Goal: Navigation & Orientation: Go to known website

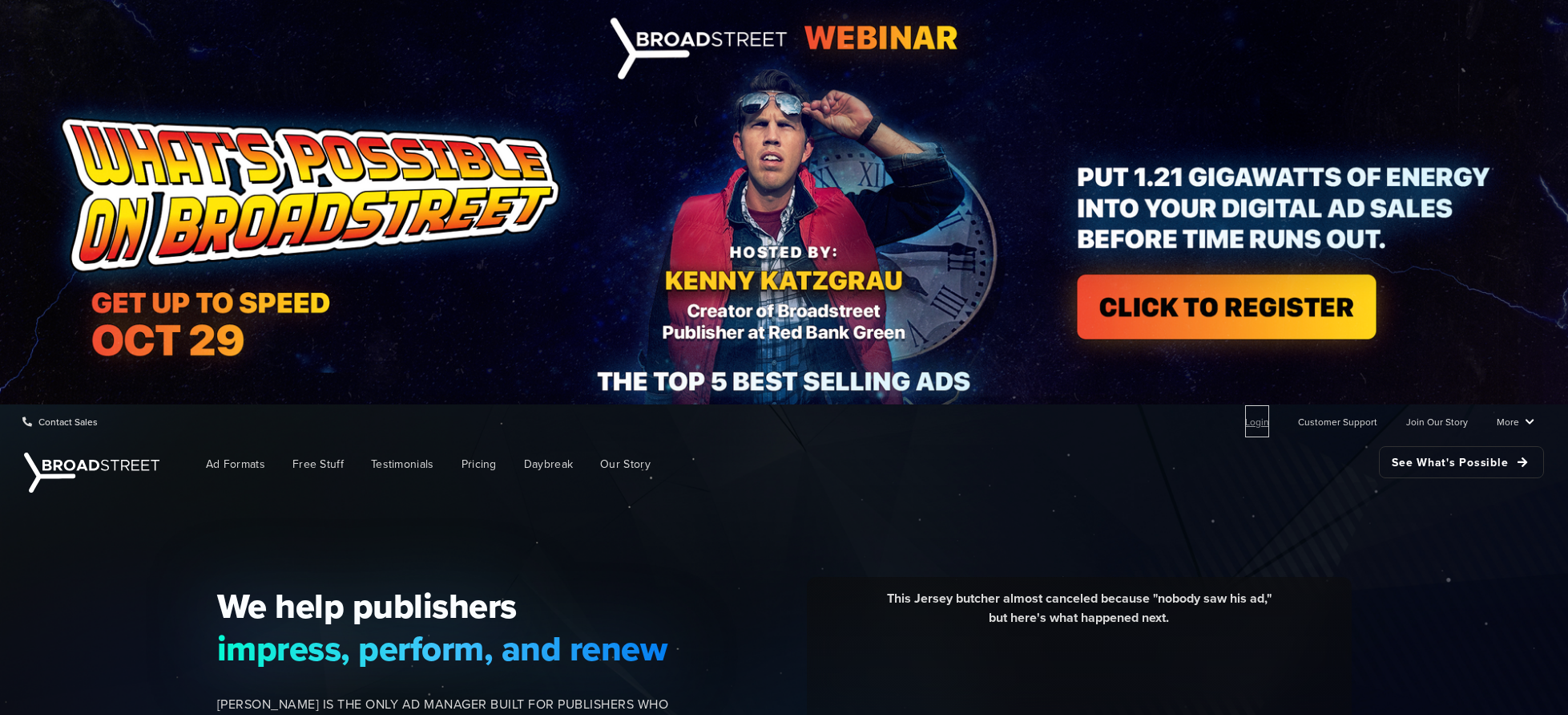
click at [1245, 423] on link "Login" at bounding box center [1257, 421] width 24 height 32
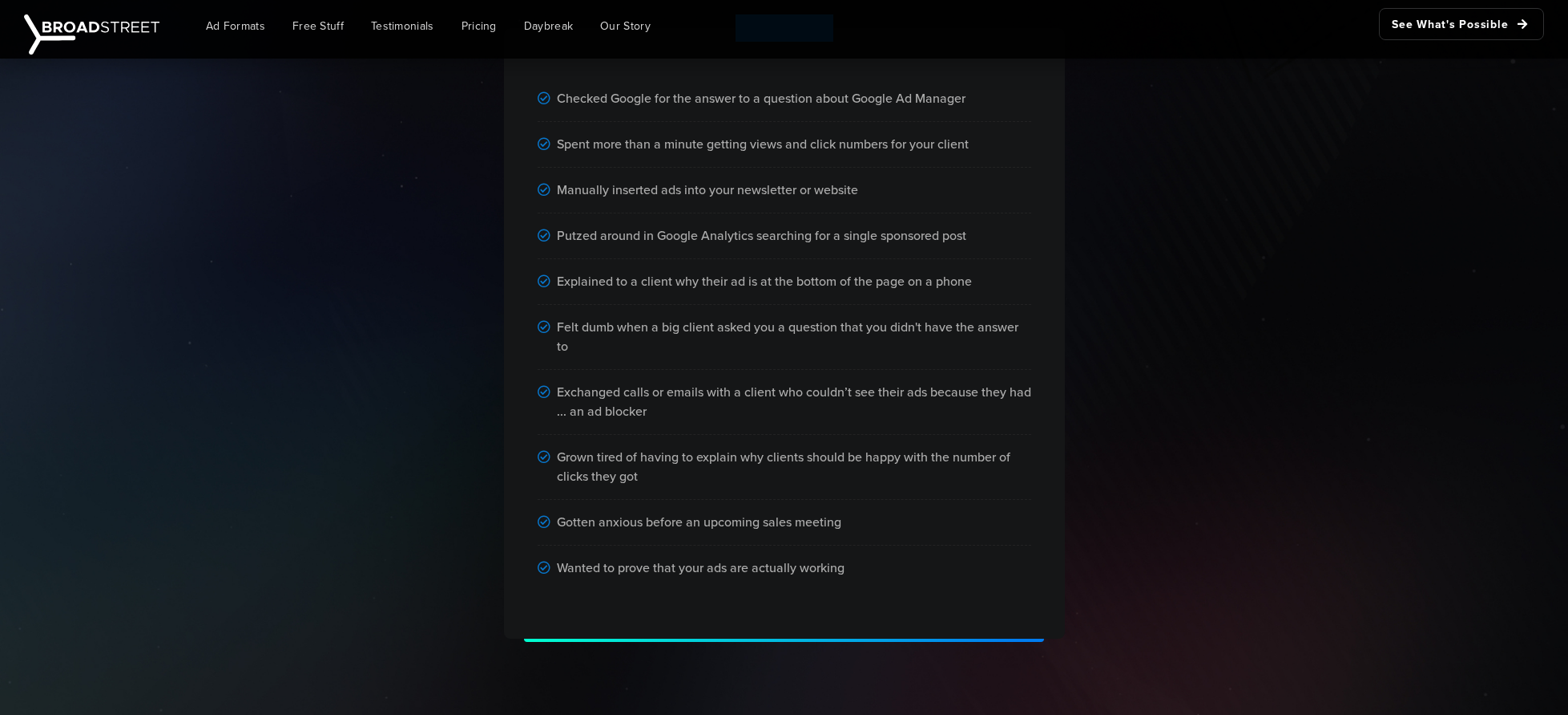
scroll to position [1085, 0]
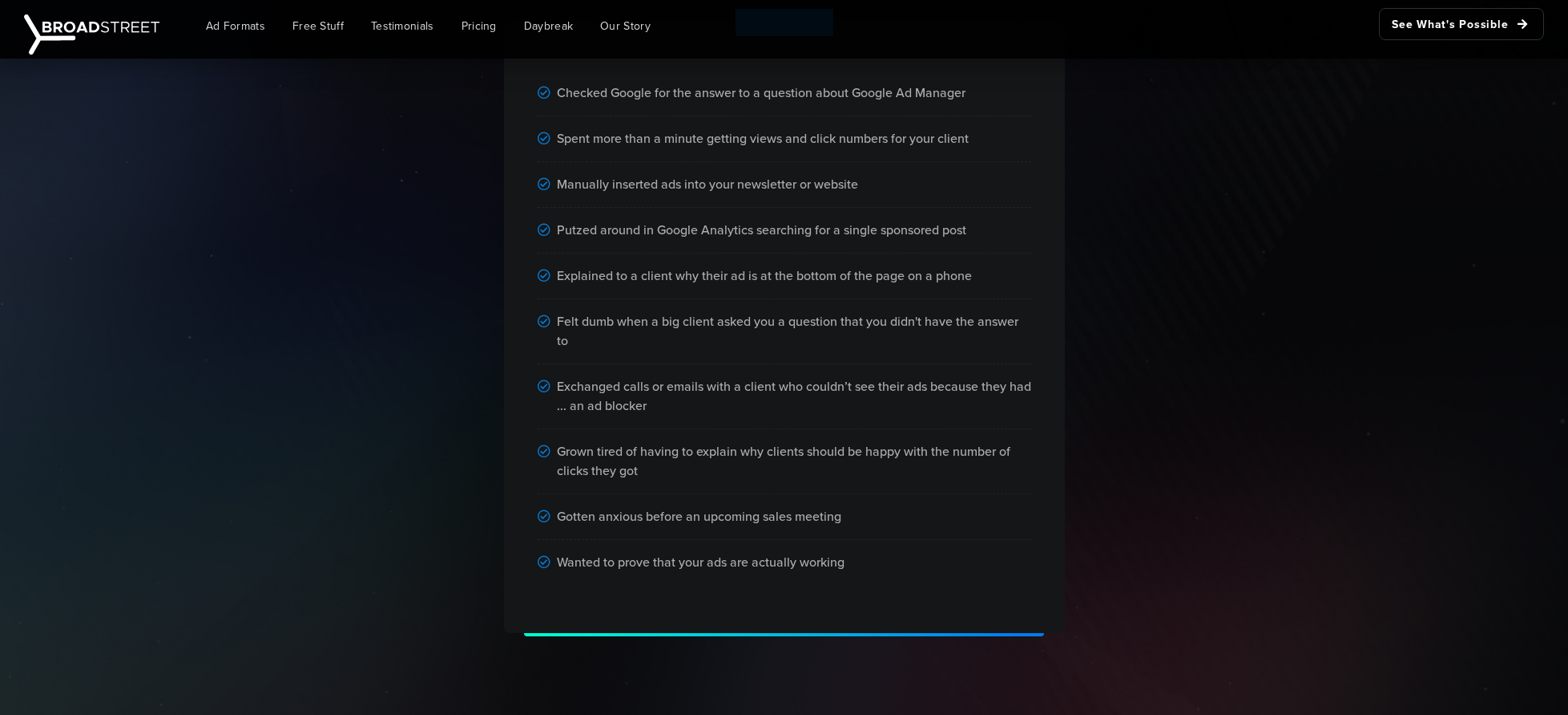
click at [180, 497] on div "You need [PERSON_NAME] if you’ve ever ... Checked Google for the answer to a qu…" at bounding box center [784, 283] width 1568 height 867
click at [236, 316] on div "You need [PERSON_NAME] if you’ve ever ... Checked Google for the answer to a qu…" at bounding box center [784, 283] width 1568 height 867
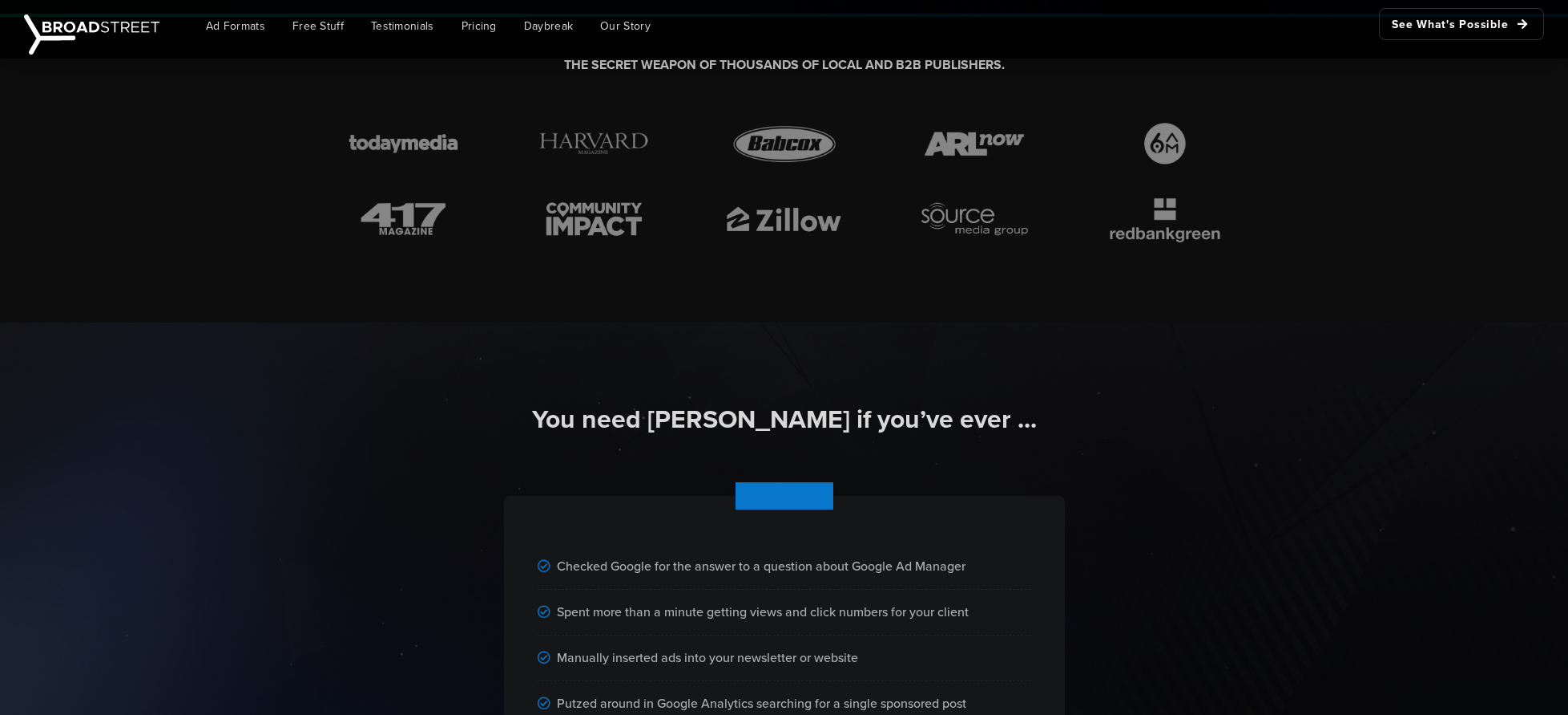
scroll to position [613, 0]
click at [958, 242] on img at bounding box center [974, 217] width 133 height 50
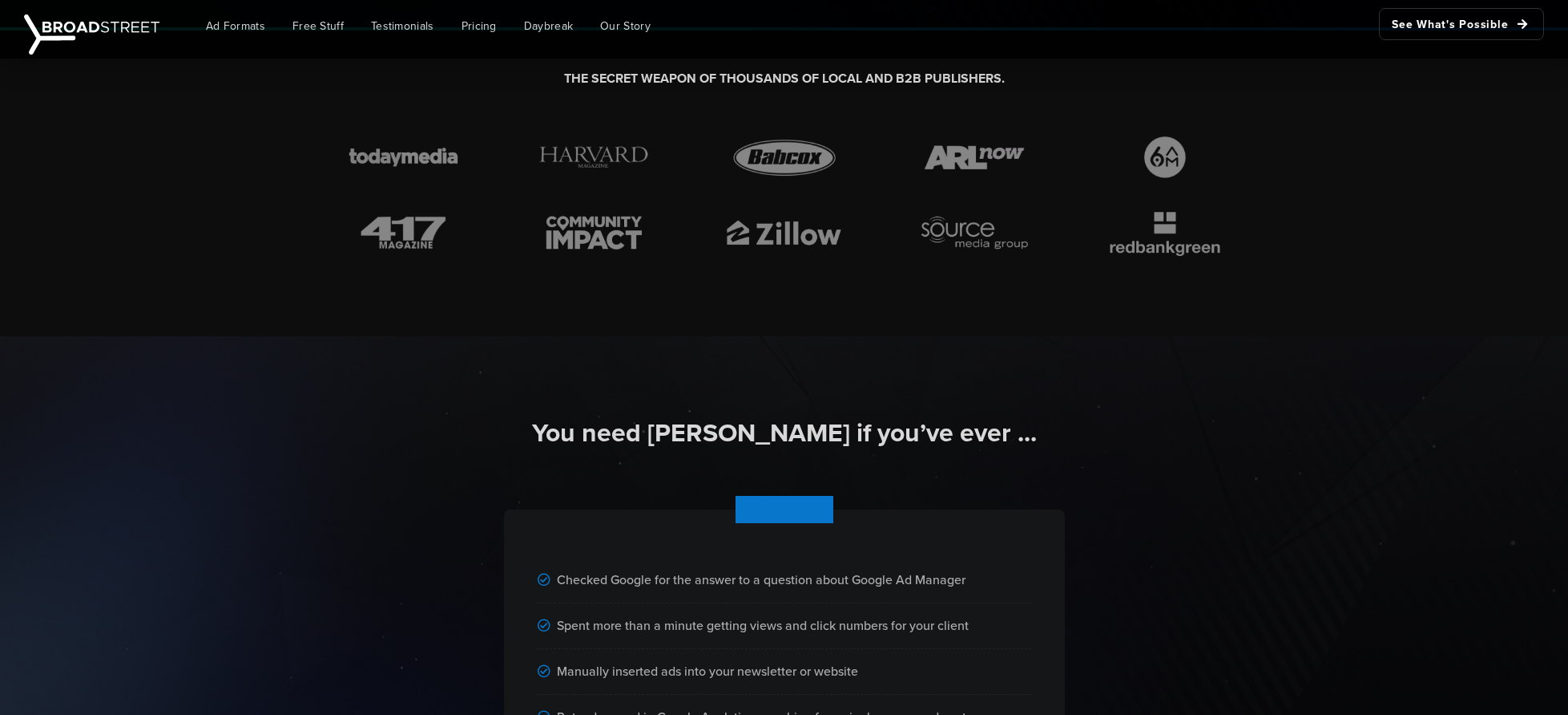
scroll to position [595, 0]
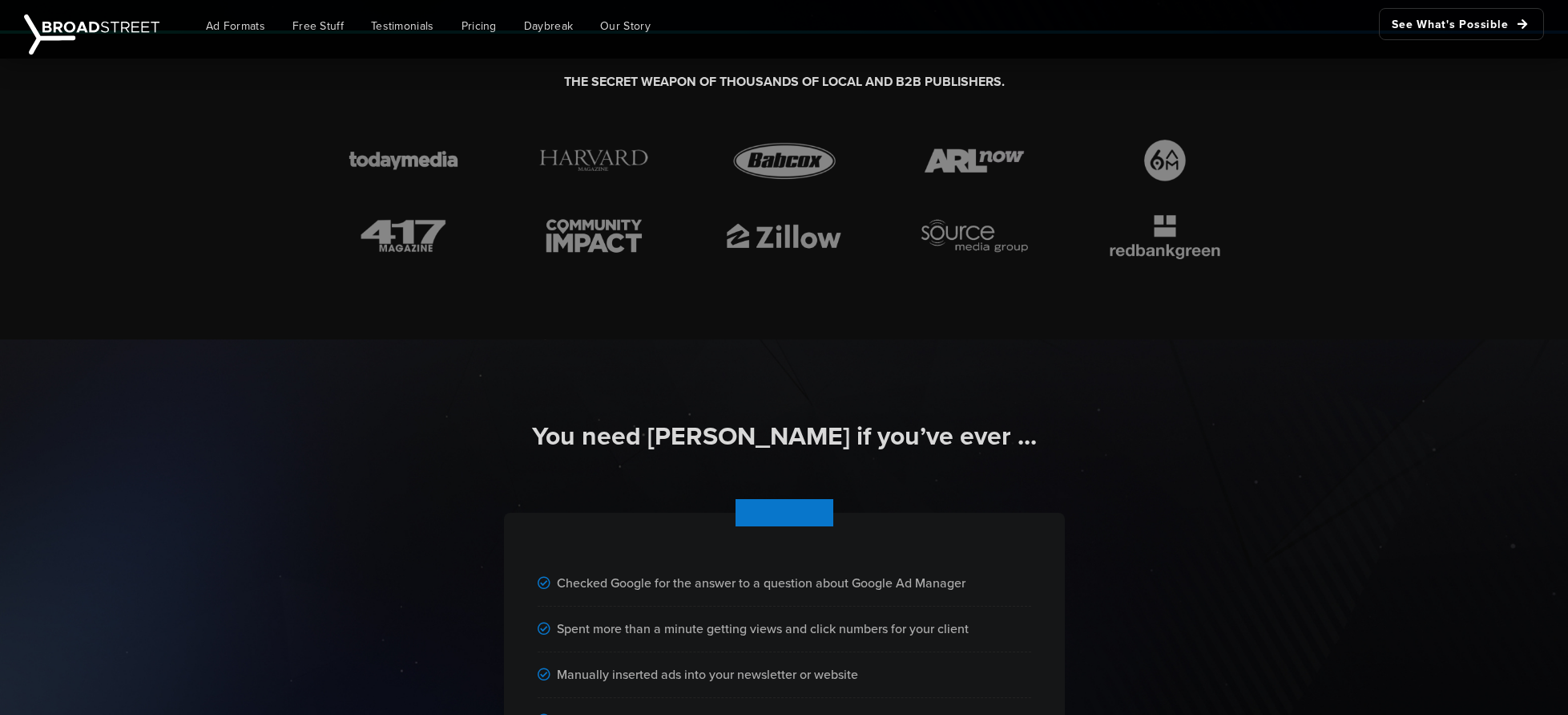
click at [1461, 321] on div "THE SECRET WEAPON OF THOUSANDS OF LOCAL AND B2B PUBLISHERS." at bounding box center [784, 186] width 1568 height 306
